Goal: Task Accomplishment & Management: Complete application form

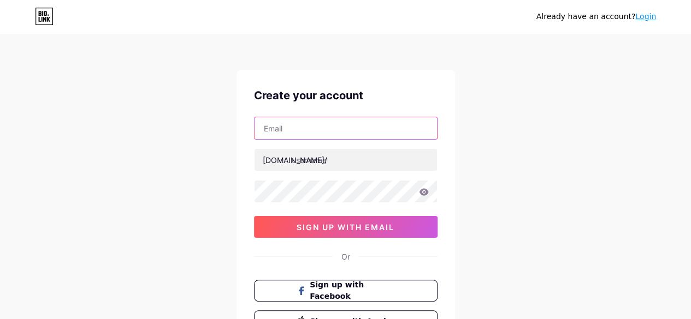
click at [326, 125] on input "text" at bounding box center [345, 128] width 182 height 22
click at [297, 130] on input "text" at bounding box center [345, 128] width 182 height 22
type input "g"
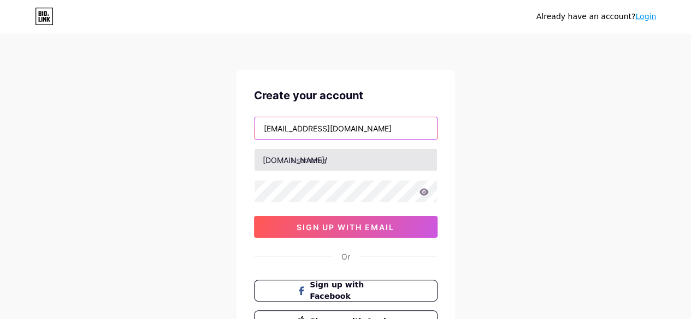
type input "[EMAIL_ADDRESS][DOMAIN_NAME]"
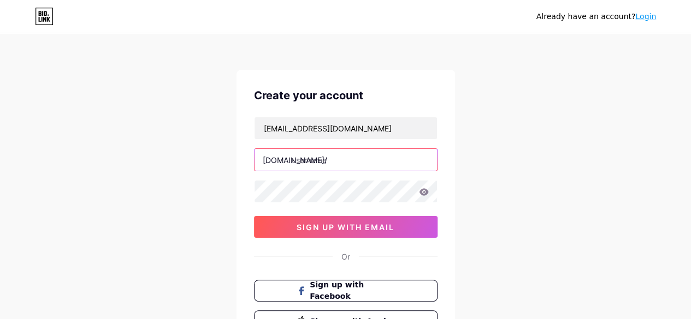
click at [375, 167] on input "text" at bounding box center [345, 160] width 182 height 22
type input "growntohelp"
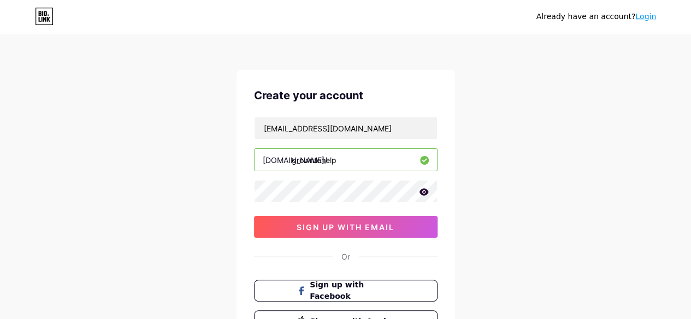
click at [423, 192] on icon at bounding box center [423, 191] width 9 height 7
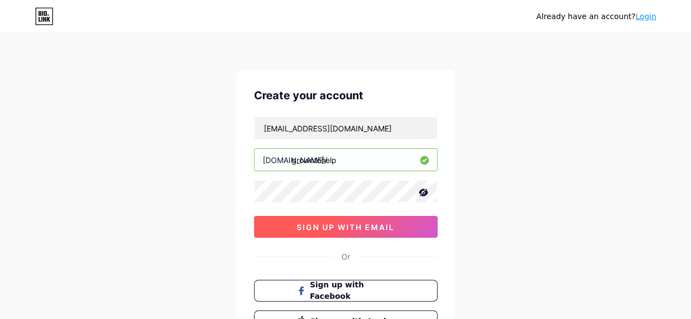
click at [337, 225] on span "sign up with email" at bounding box center [345, 227] width 98 height 9
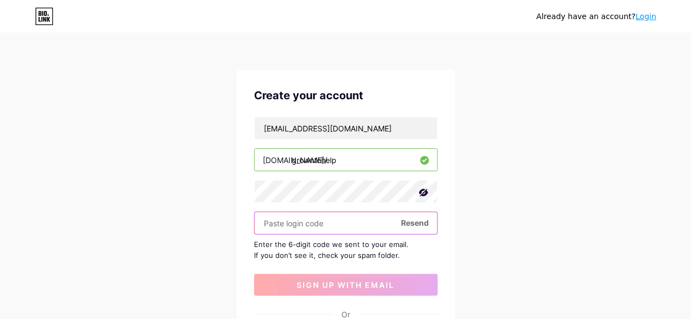
paste input "310111"
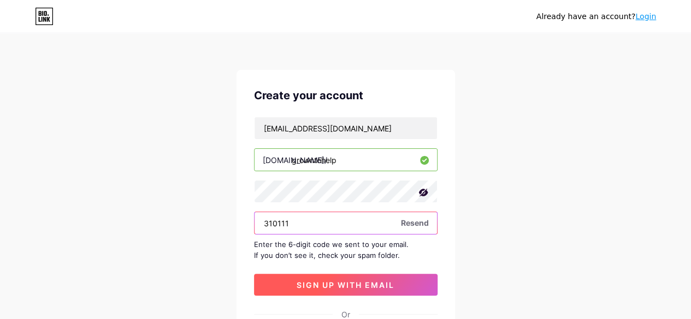
type input "310111"
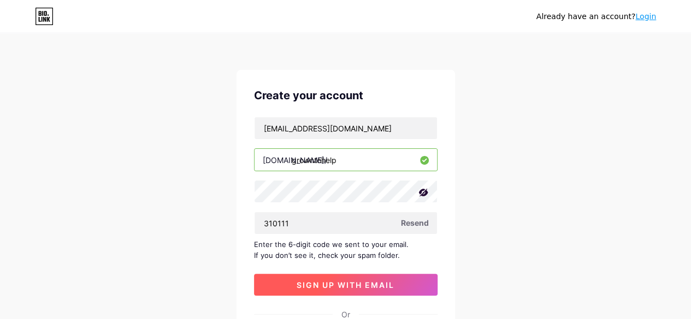
click at [312, 290] on button "sign up with email" at bounding box center [345, 285] width 183 height 22
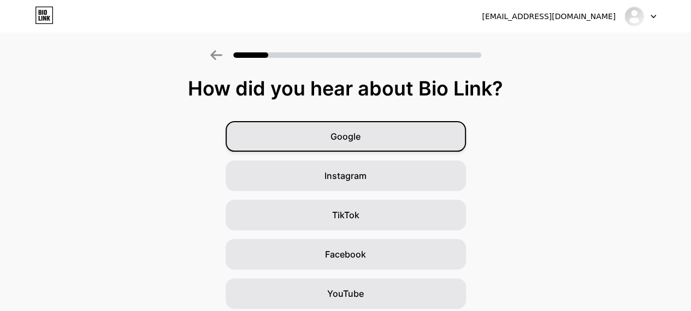
click at [359, 129] on div "Google" at bounding box center [345, 136] width 240 height 31
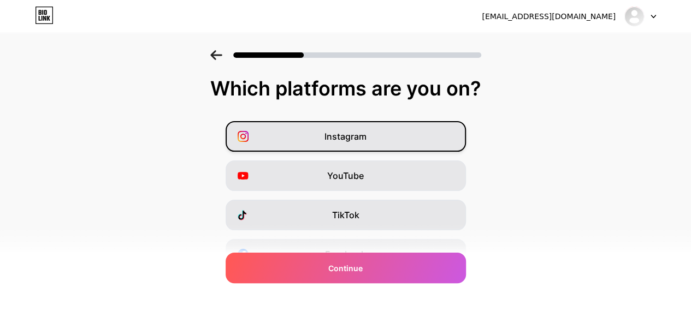
click at [358, 133] on span "Instagram" at bounding box center [345, 136] width 42 height 13
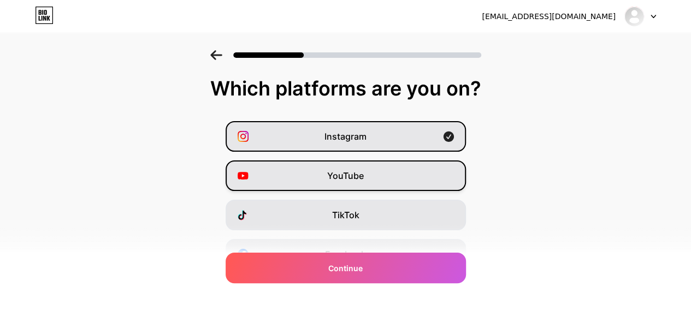
click at [404, 174] on div "YouTube" at bounding box center [345, 176] width 240 height 31
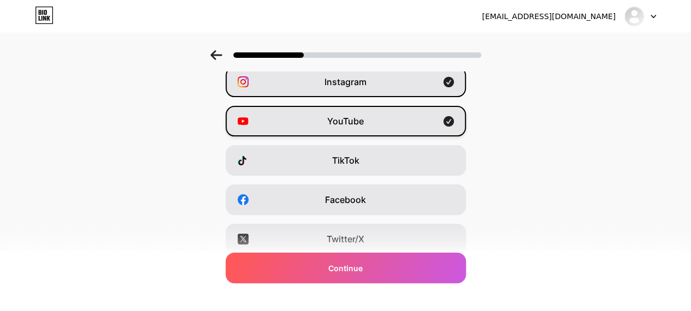
scroll to position [109, 0]
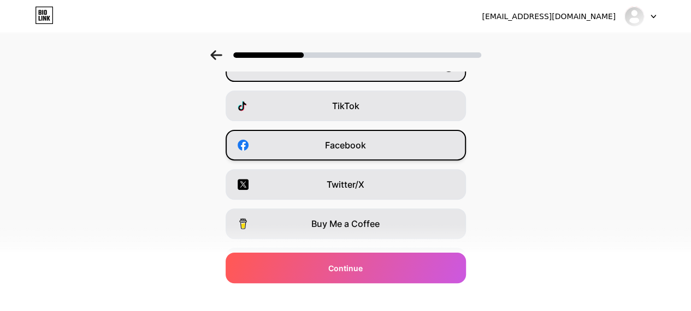
click at [391, 145] on div "Facebook" at bounding box center [345, 145] width 240 height 31
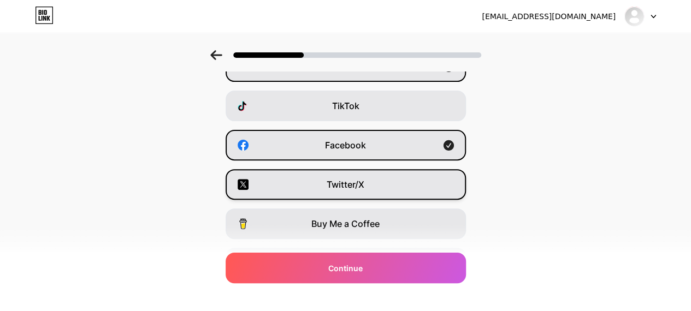
click at [393, 181] on div "Twitter/X" at bounding box center [345, 184] width 240 height 31
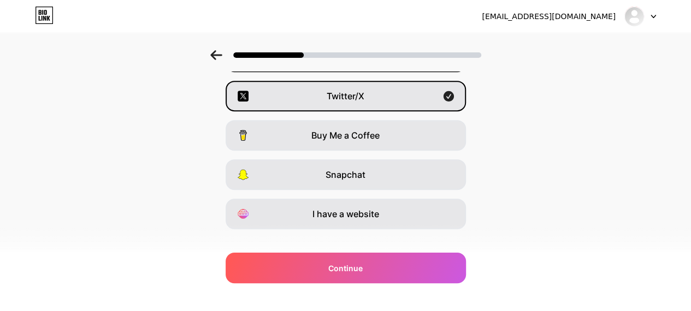
scroll to position [214, 0]
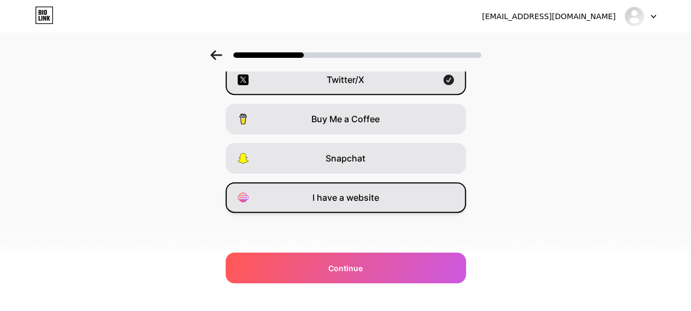
click at [367, 199] on span "I have a website" at bounding box center [345, 197] width 67 height 13
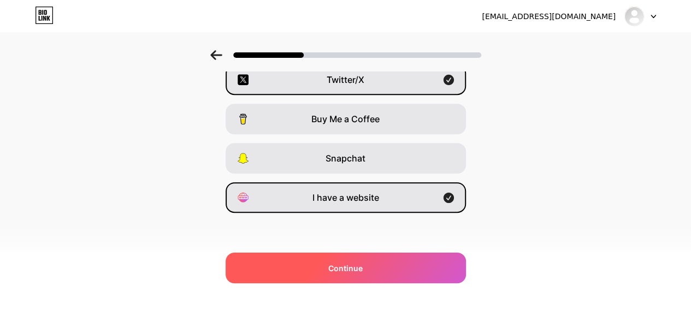
click at [349, 267] on span "Continue" at bounding box center [345, 268] width 34 height 11
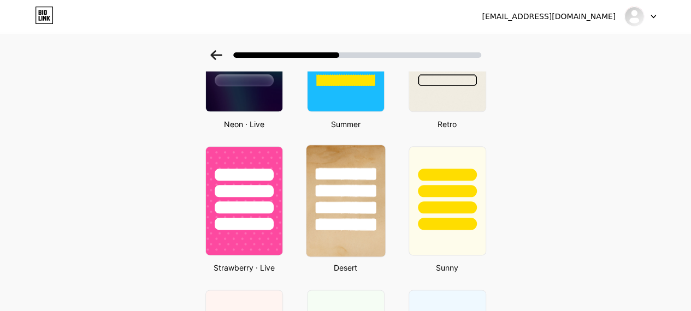
scroll to position [546, 0]
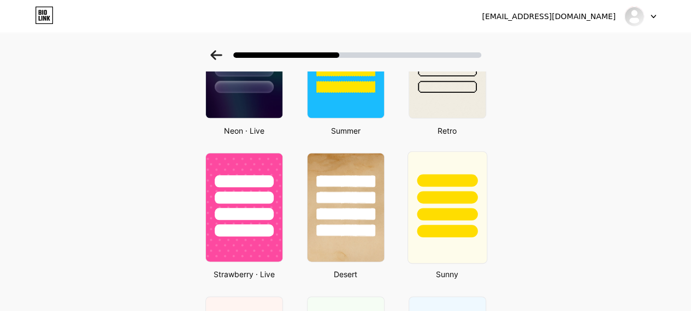
click at [442, 172] on div at bounding box center [446, 195] width 79 height 86
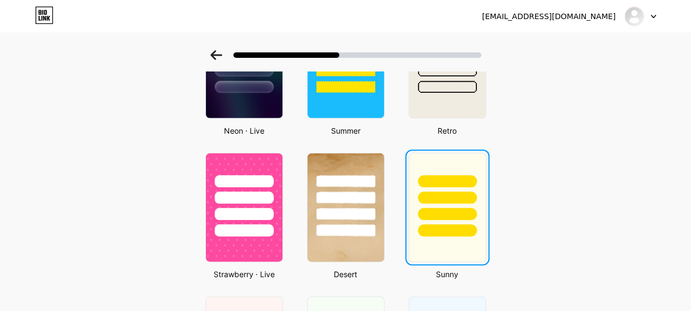
scroll to position [0, 0]
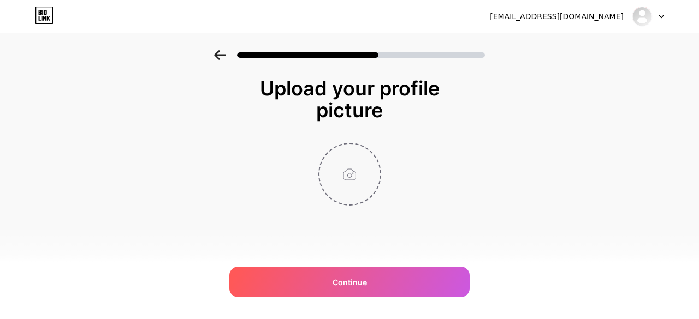
click at [357, 172] on input "file" at bounding box center [349, 174] width 61 height 61
type input "C:\fakepath\GTH - LOGO- PNG.png"
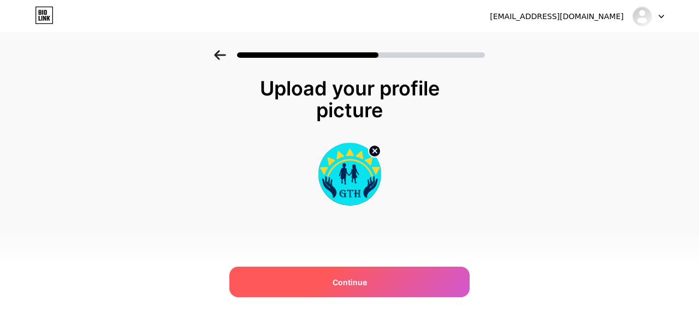
click at [332, 277] on span "Continue" at bounding box center [349, 282] width 34 height 11
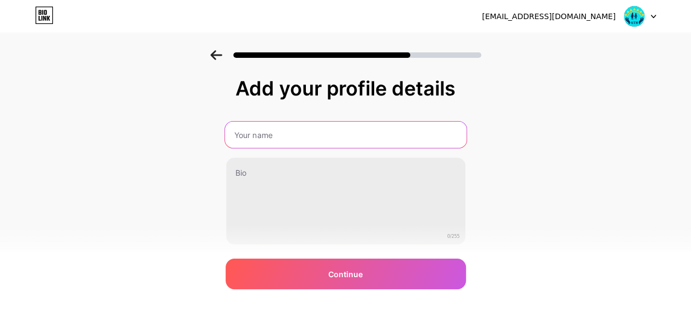
click at [268, 136] on input "text" at bounding box center [344, 135] width 241 height 26
type input "Grown To Help (GTH)"
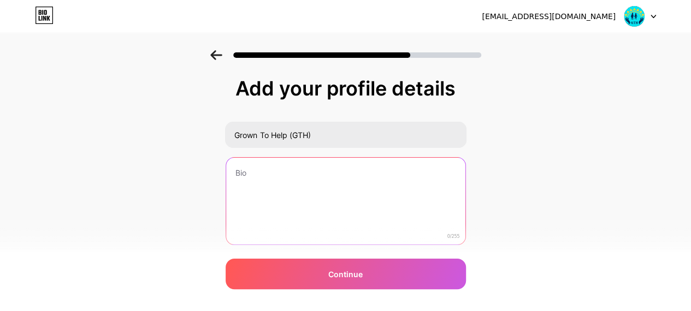
click at [262, 174] on textarea at bounding box center [345, 202] width 239 height 88
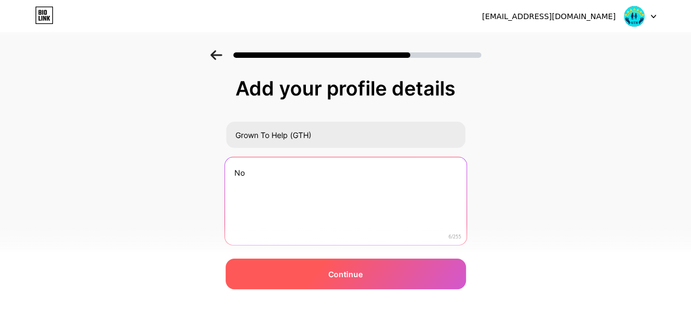
type textarea "N"
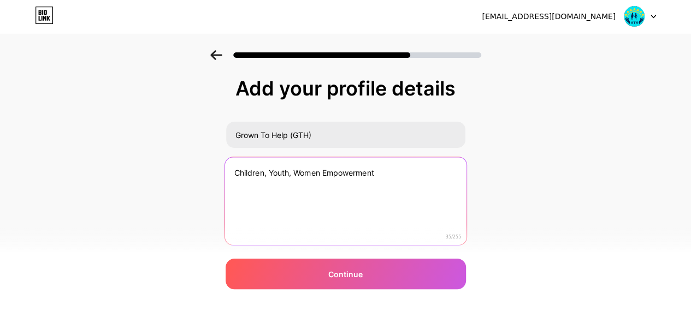
click at [236, 171] on textarea "Children, Youth, Women Empowerment" at bounding box center [344, 201] width 241 height 89
click at [344, 175] on textarea "Low-income Children, Youth, Women Empowerment" at bounding box center [344, 201] width 241 height 89
click at [364, 197] on textarea "Low-income Children, Youth and Women Empowerment" at bounding box center [344, 201] width 241 height 89
drag, startPoint x: 237, startPoint y: 171, endPoint x: 470, endPoint y: 176, distance: 232.1
click at [466, 176] on textarea "Low-income Children, Youth and Women Empowerment" at bounding box center [344, 201] width 241 height 89
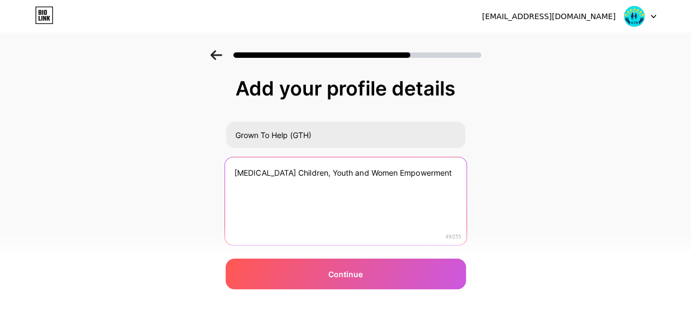
paste textarea "Empowering marginalized children, youth, and women"
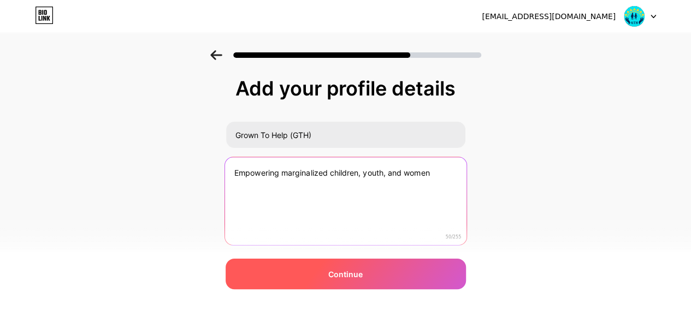
type textarea "Empowering marginalized children, youth, and women"
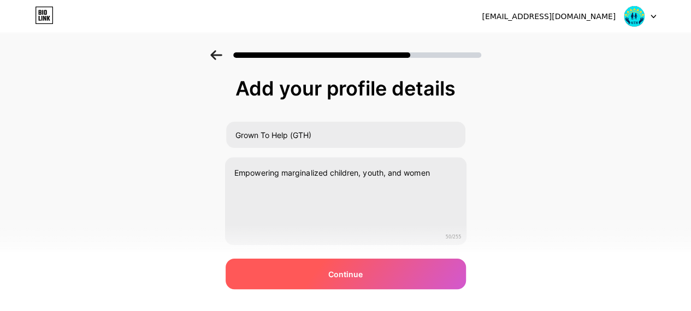
click at [353, 277] on span "Continue" at bounding box center [345, 274] width 34 height 11
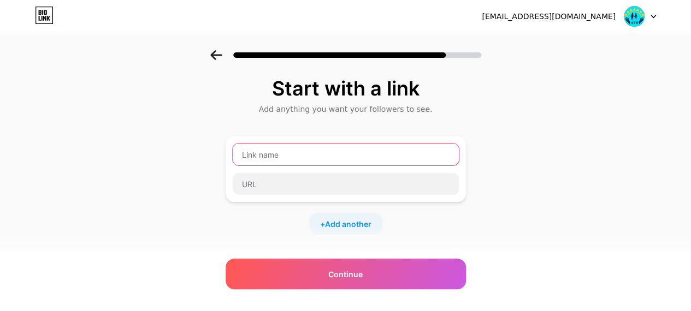
click at [268, 157] on input "text" at bounding box center [346, 155] width 226 height 22
type input "LinkedIn"
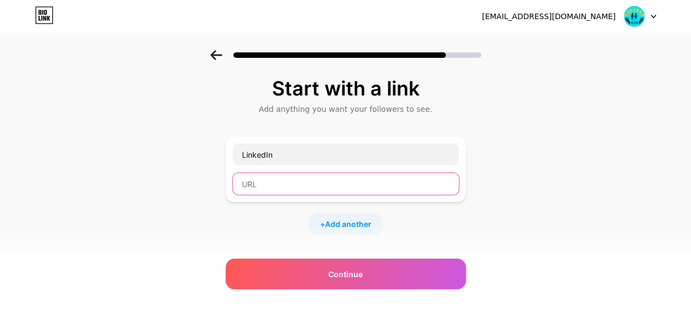
click at [293, 182] on input "text" at bounding box center [346, 184] width 226 height 22
paste input "https://www.linkedin.com/in/grown-to-help-gth-7002b5222/"
type input "https://www.linkedin.com/in/grown-to-help-gth-7002b5222/"
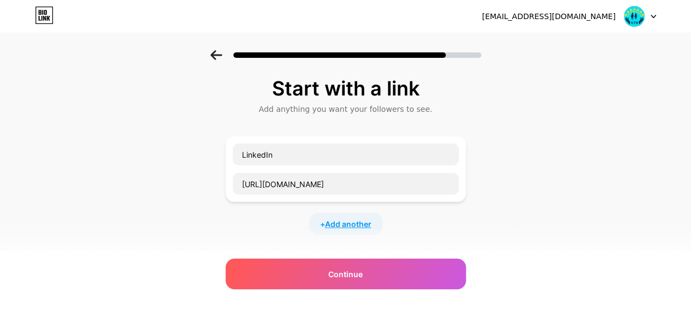
click at [337, 226] on span "Add another" at bounding box center [348, 223] width 46 height 11
click at [295, 229] on input "text" at bounding box center [346, 231] width 226 height 22
type input "Instagram"
click at [542, 121] on div "Start with a link Add anything you want your followers to see. LinkedIn https:/…" at bounding box center [345, 280] width 691 height 460
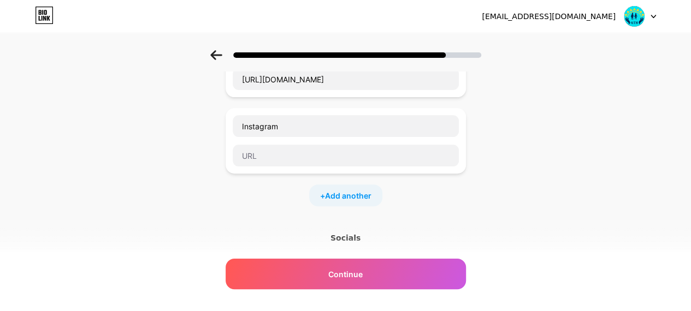
scroll to position [109, 0]
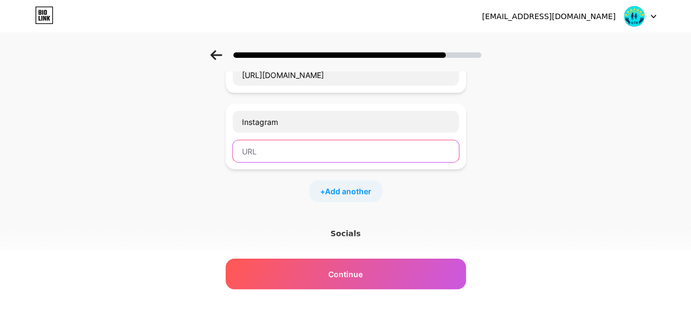
click at [328, 149] on input "text" at bounding box center [346, 151] width 226 height 22
paste input "https://www.instagram.com/grown_to_help/"
type input "https://www.instagram.com/grown_to_help/"
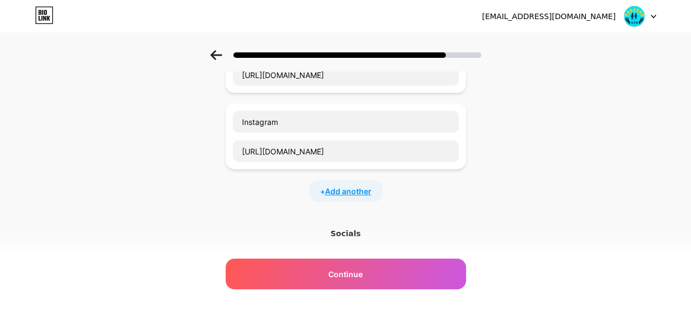
click at [349, 191] on span "Add another" at bounding box center [348, 191] width 46 height 11
click at [296, 196] on input "text" at bounding box center [346, 198] width 226 height 22
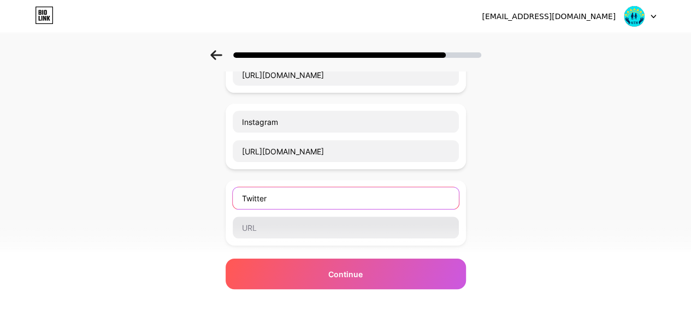
type input "Twitter"
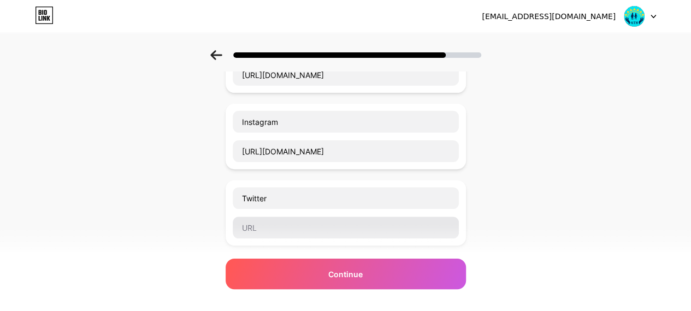
click at [280, 236] on div at bounding box center [345, 227] width 227 height 23
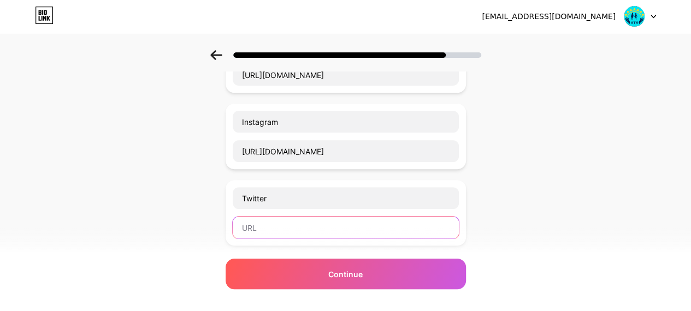
click at [285, 228] on input "text" at bounding box center [346, 228] width 226 height 22
paste input "https://x.com/HelpGth"
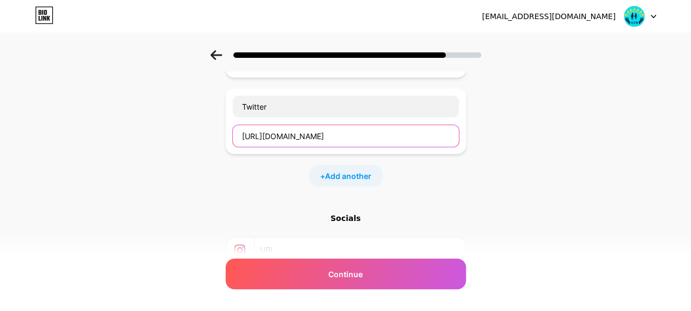
scroll to position [218, 0]
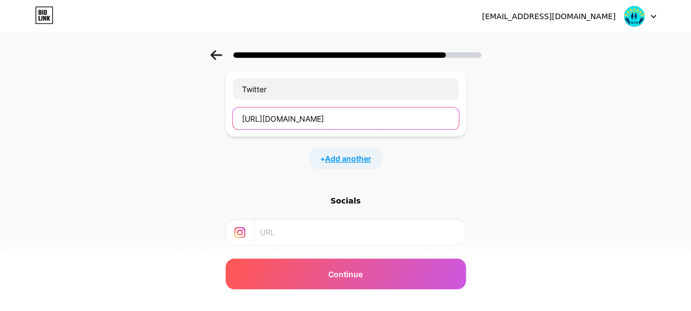
type input "https://x.com/HelpGth"
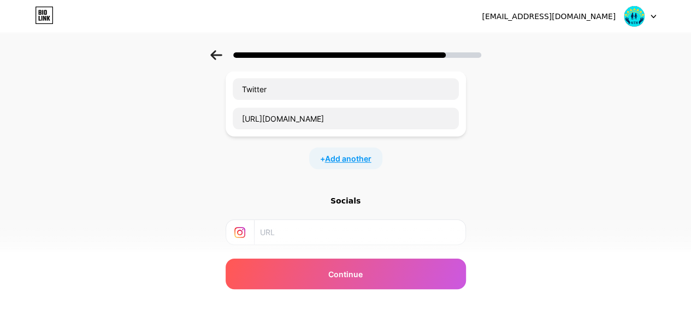
click at [347, 157] on span "Add another" at bounding box center [348, 158] width 46 height 11
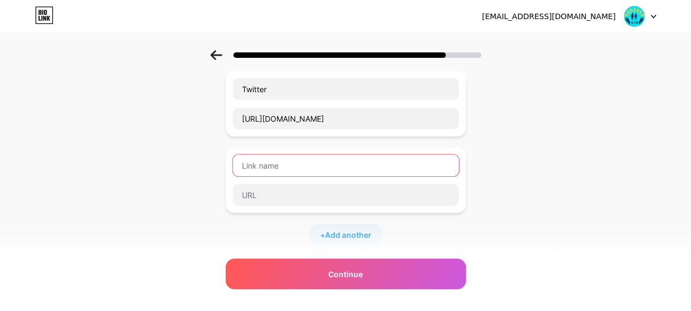
click at [311, 165] on input "text" at bounding box center [346, 166] width 226 height 22
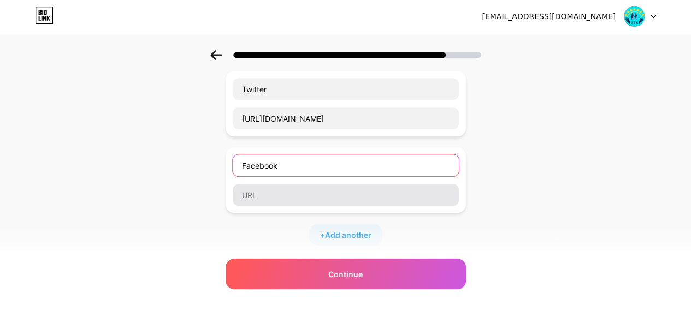
type input "Facebook"
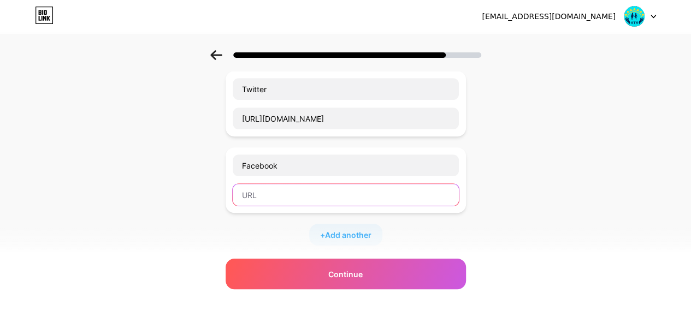
click at [292, 192] on input "text" at bounding box center [346, 195] width 226 height 22
paste input "https://www.facebook.com/growntohelp"
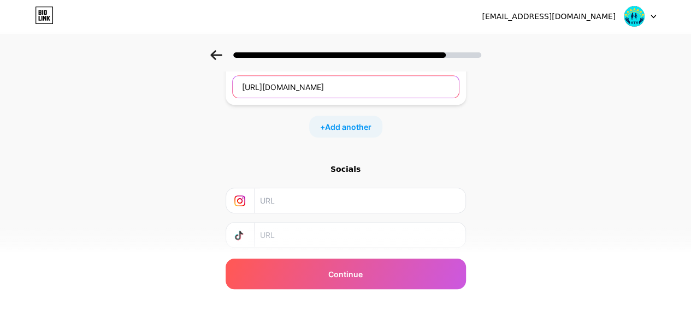
scroll to position [328, 0]
type input "https://www.facebook.com/growntohelp"
click at [351, 115] on div "+ Add another" at bounding box center [345, 126] width 73 height 22
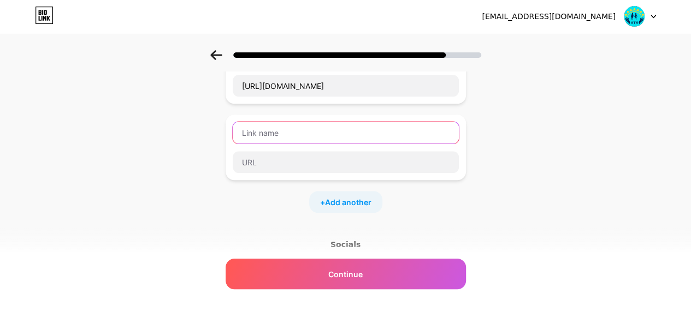
click at [324, 130] on input "text" at bounding box center [346, 133] width 226 height 22
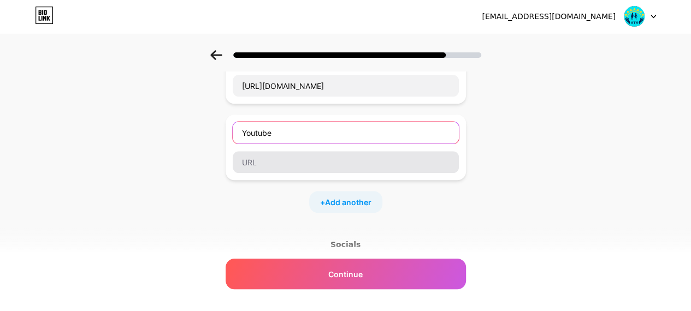
type input "Youtube"
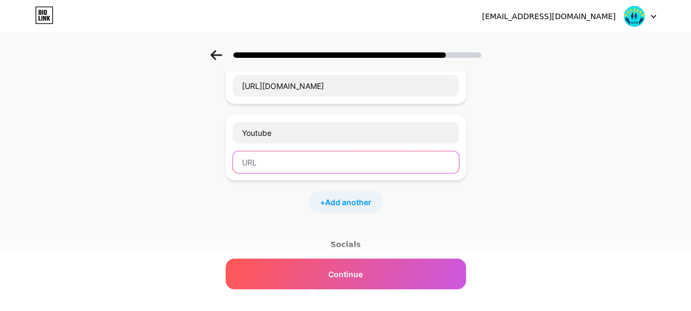
click at [312, 161] on input "text" at bounding box center [346, 162] width 226 height 22
paste input "https://www.youtube.com/@GrowntoHelpGTH"
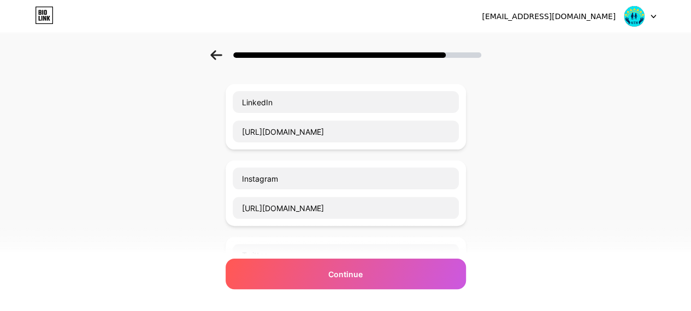
scroll to position [31, 0]
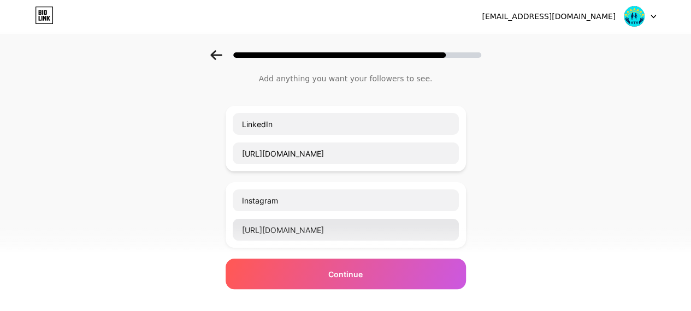
type input "https://www.youtube.com/@GrowntoHelpGTH"
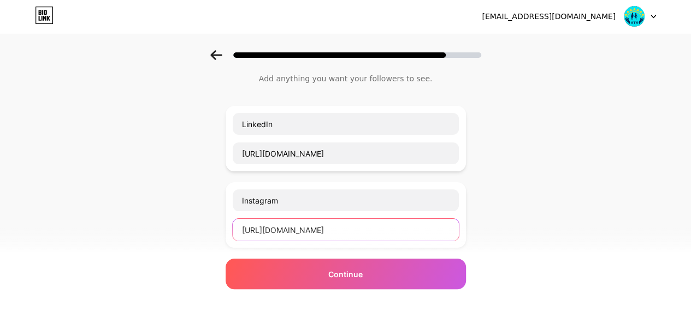
drag, startPoint x: 425, startPoint y: 230, endPoint x: 240, endPoint y: 224, distance: 185.2
click at [240, 224] on input "https://www.instagram.com/grown_to_help/" at bounding box center [346, 230] width 226 height 22
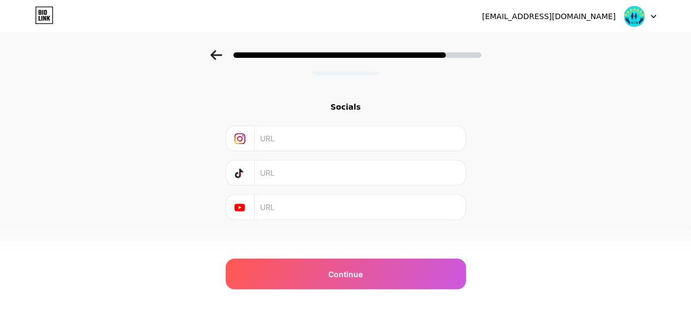
scroll to position [467, 0]
click at [341, 136] on input "text" at bounding box center [359, 136] width 198 height 25
paste input "https://www.instagram.com/grown_to_help/"
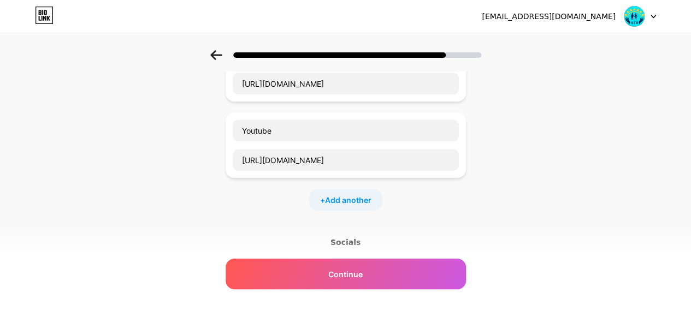
scroll to position [304, 0]
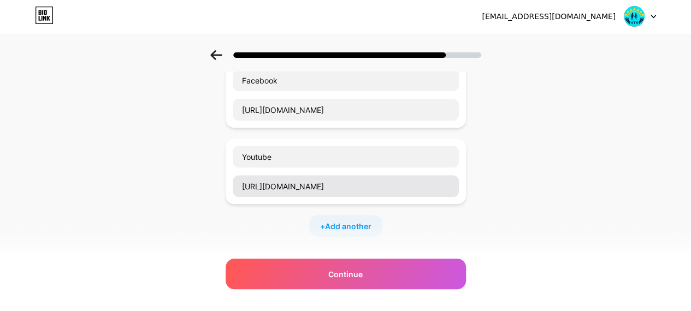
type input "https://www.instagram.com/grown_to_help/"
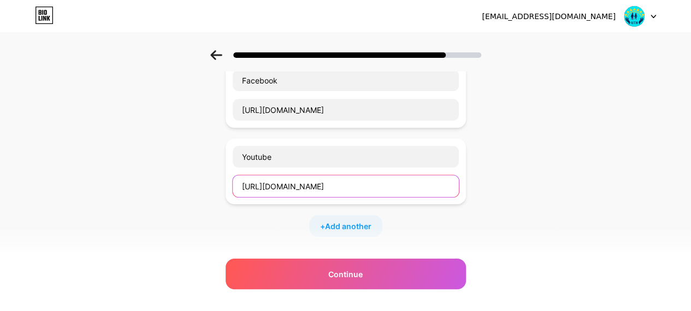
drag, startPoint x: 429, startPoint y: 185, endPoint x: 238, endPoint y: 180, distance: 190.6
click at [238, 180] on input "https://www.youtube.com/@GrowntoHelpGTH" at bounding box center [346, 186] width 226 height 22
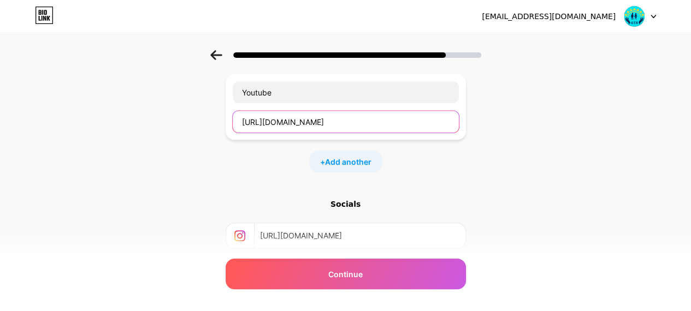
scroll to position [467, 0]
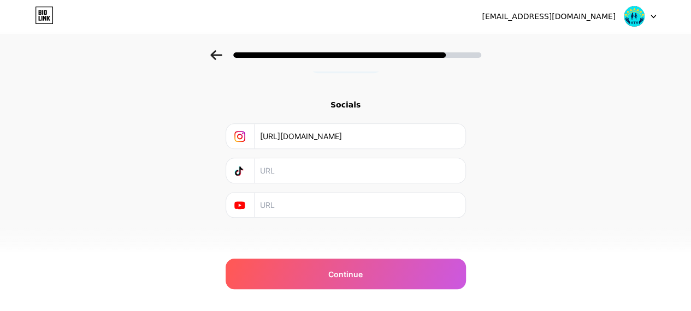
click at [310, 201] on input "text" at bounding box center [359, 205] width 198 height 25
paste input "https://www.youtube.com/@GrowntoHelpGTH"
click at [319, 200] on input "https://www.youtube.com/@GrowntoHelpGTH" at bounding box center [359, 205] width 198 height 25
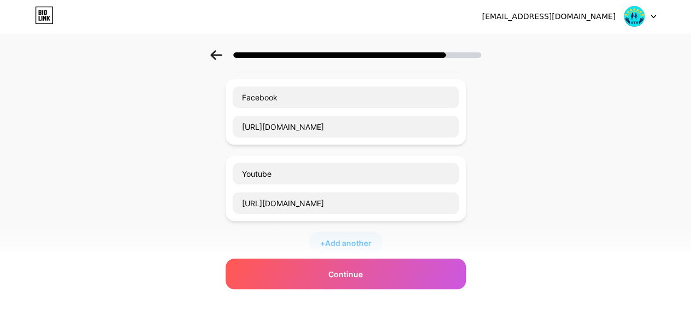
scroll to position [304, 0]
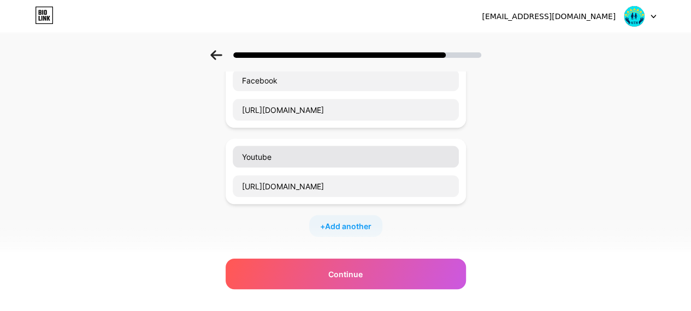
type input "https://www.youtube.com/@GrowntoHelpGTH"
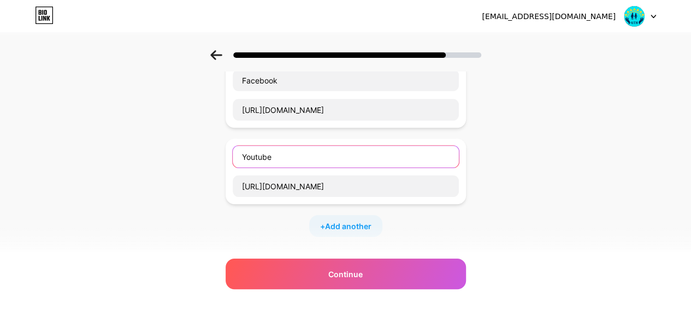
drag, startPoint x: 301, startPoint y: 157, endPoint x: 198, endPoint y: 146, distance: 103.8
click at [198, 146] on div "Start with a link Add anything you want your followers to see. LinkedIn https:/…" at bounding box center [345, 92] width 691 height 690
type input "Website"
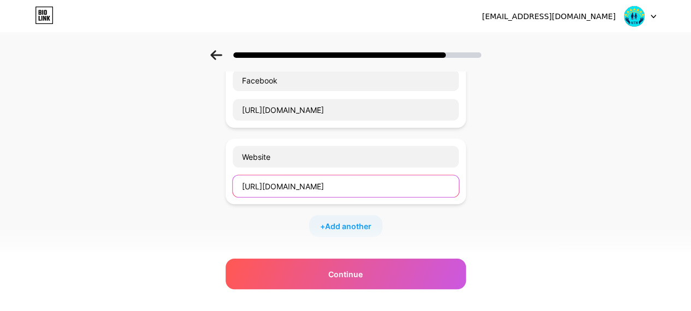
drag, startPoint x: 431, startPoint y: 180, endPoint x: 86, endPoint y: 137, distance: 347.7
click at [86, 137] on div "Start with a link Add anything you want your followers to see. LinkedIn https:/…" at bounding box center [345, 92] width 691 height 690
paste input "growntohelp.org/"
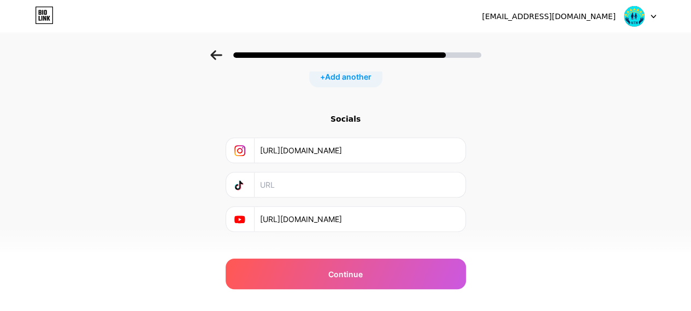
scroll to position [467, 0]
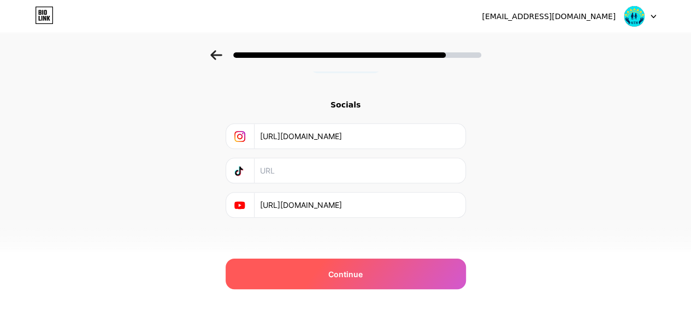
type input "https://growntohelp.org"
click at [361, 276] on span "Continue" at bounding box center [345, 274] width 34 height 11
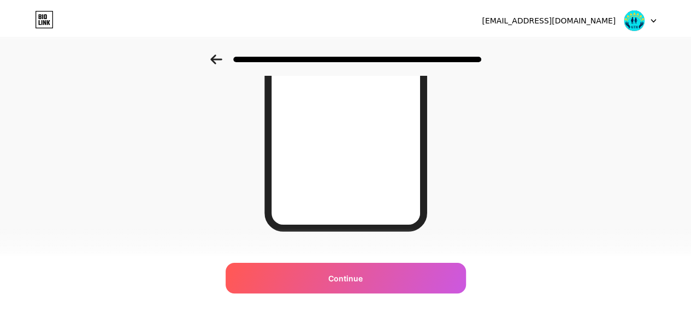
scroll to position [0, 0]
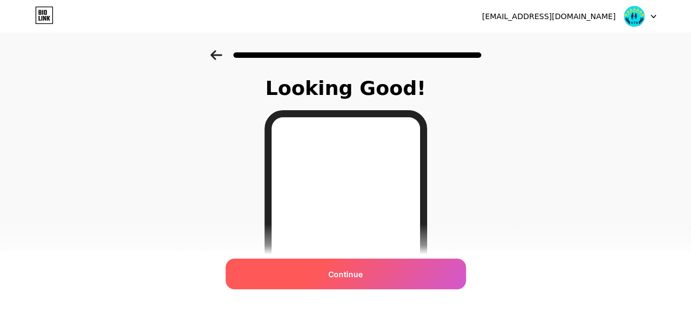
click at [343, 275] on span "Continue" at bounding box center [345, 274] width 34 height 11
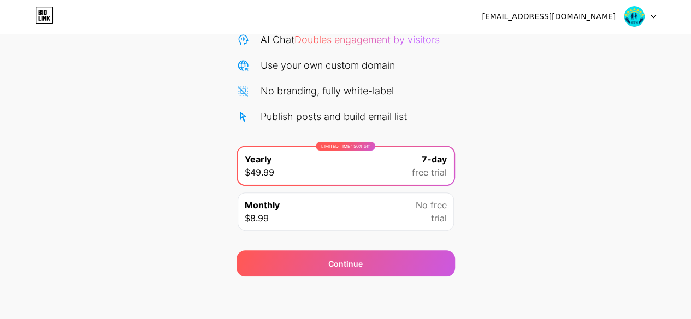
scroll to position [119, 0]
click at [313, 209] on div "Monthly $8.99 No free trial" at bounding box center [345, 212] width 216 height 38
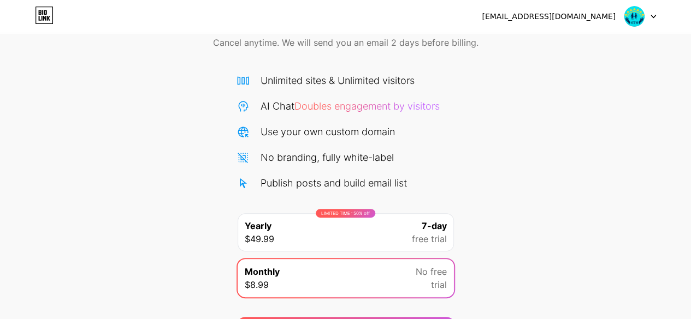
scroll to position [0, 0]
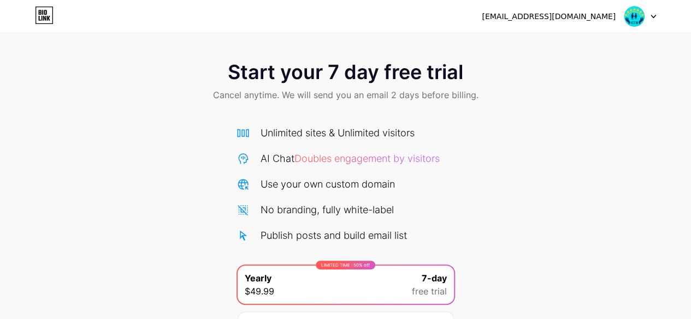
click at [560, 19] on div "[EMAIL_ADDRESS][DOMAIN_NAME]" at bounding box center [549, 16] width 134 height 11
click at [634, 16] on img at bounding box center [633, 16] width 21 height 21
